Goal: Task Accomplishment & Management: Manage account settings

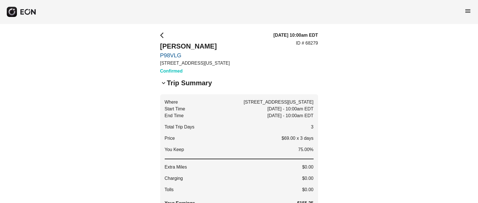
click at [162, 36] on span "arrow_back_ios" at bounding box center [163, 35] width 7 height 7
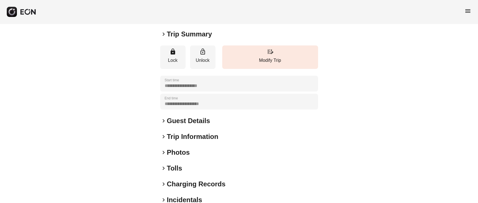
scroll to position [78, 0]
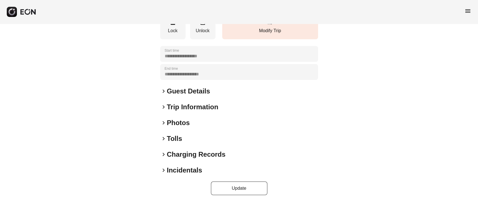
click at [166, 88] on span "keyboard_arrow_right" at bounding box center [163, 91] width 7 height 7
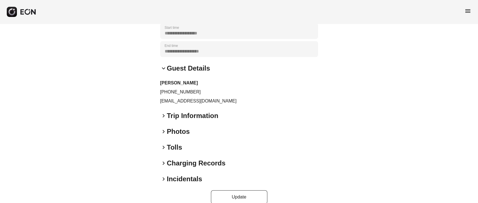
scroll to position [110, 0]
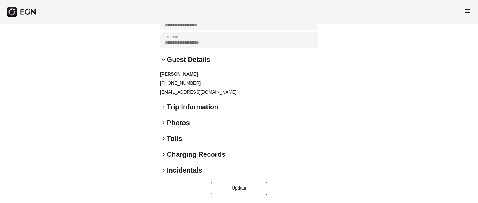
drag, startPoint x: 173, startPoint y: 86, endPoint x: 174, endPoint y: 89, distance: 3.0
click at [173, 86] on p "+19293832125" at bounding box center [239, 83] width 158 height 7
click at [174, 93] on p "joharrin@tcd.ie" at bounding box center [239, 92] width 158 height 7
click at [174, 94] on p "joharrin@tcd.ie" at bounding box center [239, 92] width 158 height 7
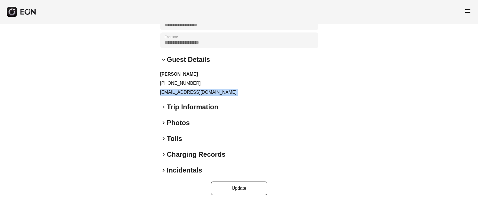
click at [174, 94] on p "joharrin@tcd.ie" at bounding box center [239, 92] width 158 height 7
copy div "joharrin@tcd.ie keyboard_arrow_right"
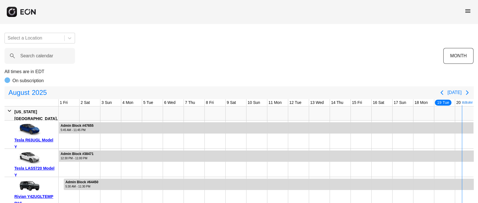
scroll to position [0, 177]
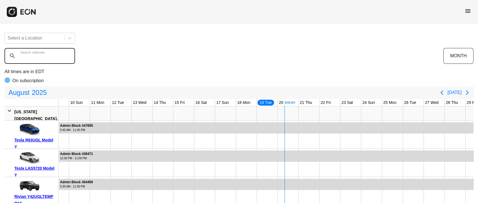
click at [22, 62] on calendar "Search calendar" at bounding box center [40, 56] width 70 height 16
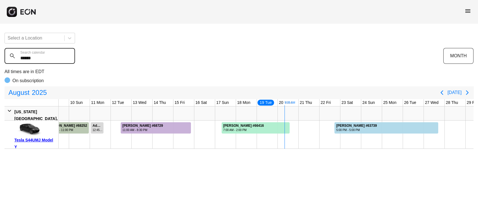
type calendar "******"
drag, startPoint x: 295, startPoint y: 126, endPoint x: 295, endPoint y: 63, distance: 62.9
click at [295, 64] on div "Select a Location ****** Search calendar MONTH All times are in EDT On subscrip…" at bounding box center [239, 88] width 478 height 120
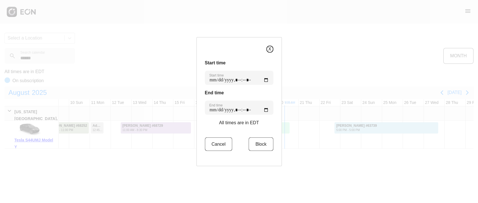
click at [266, 51] on button "X" at bounding box center [269, 48] width 7 height 7
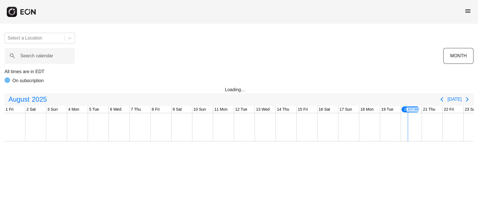
scroll to position [0, 177]
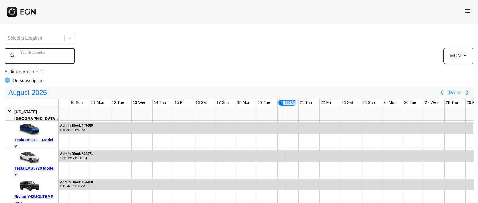
click at [41, 62] on calendar "Search calendar" at bounding box center [40, 56] width 70 height 16
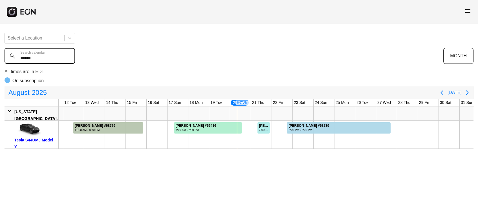
scroll to position [0, 231]
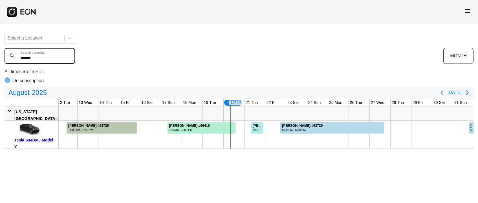
type calendar "******"
